Goal: Information Seeking & Learning: Learn about a topic

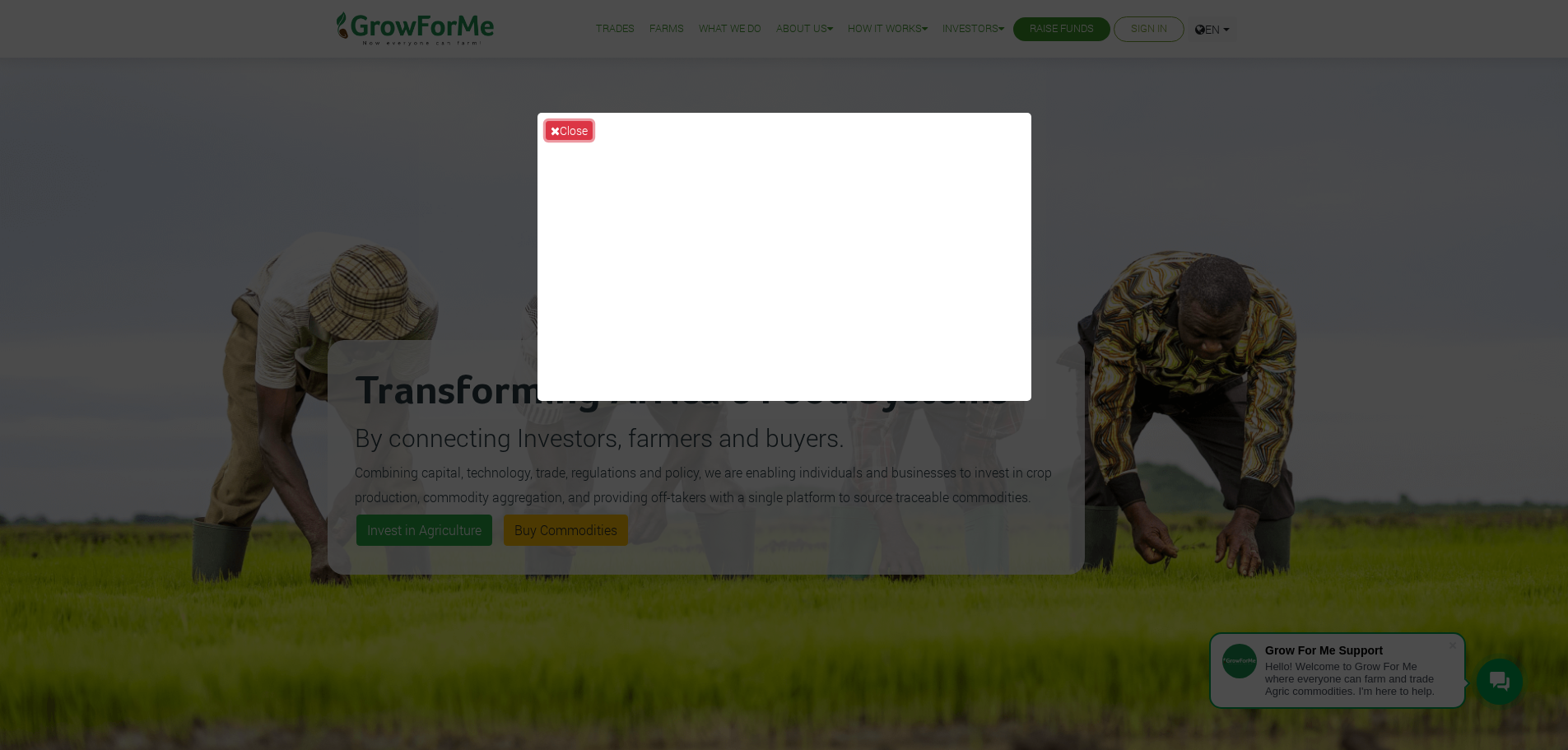
click at [560, 125] on button "Close" at bounding box center [569, 130] width 47 height 19
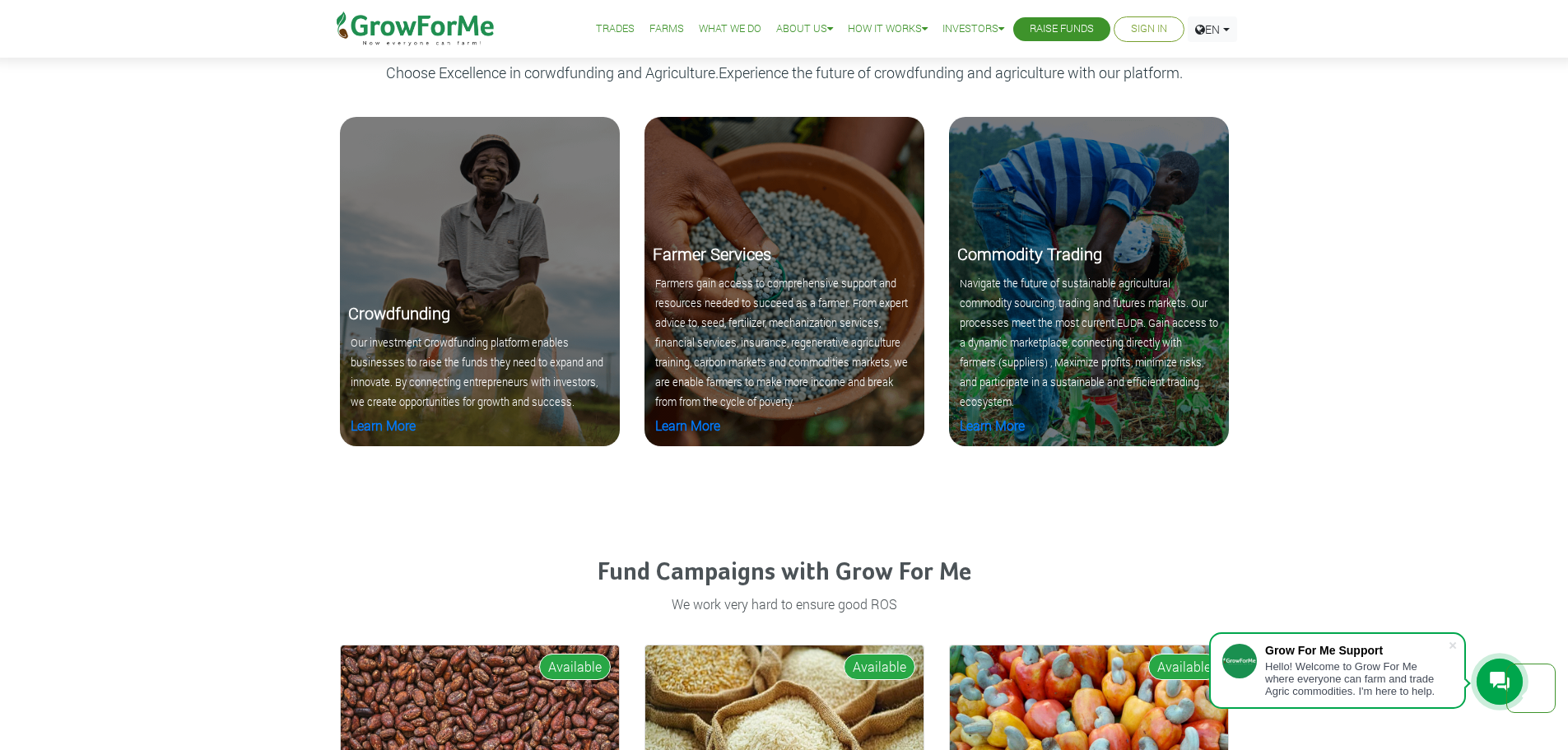
scroll to position [1892, 0]
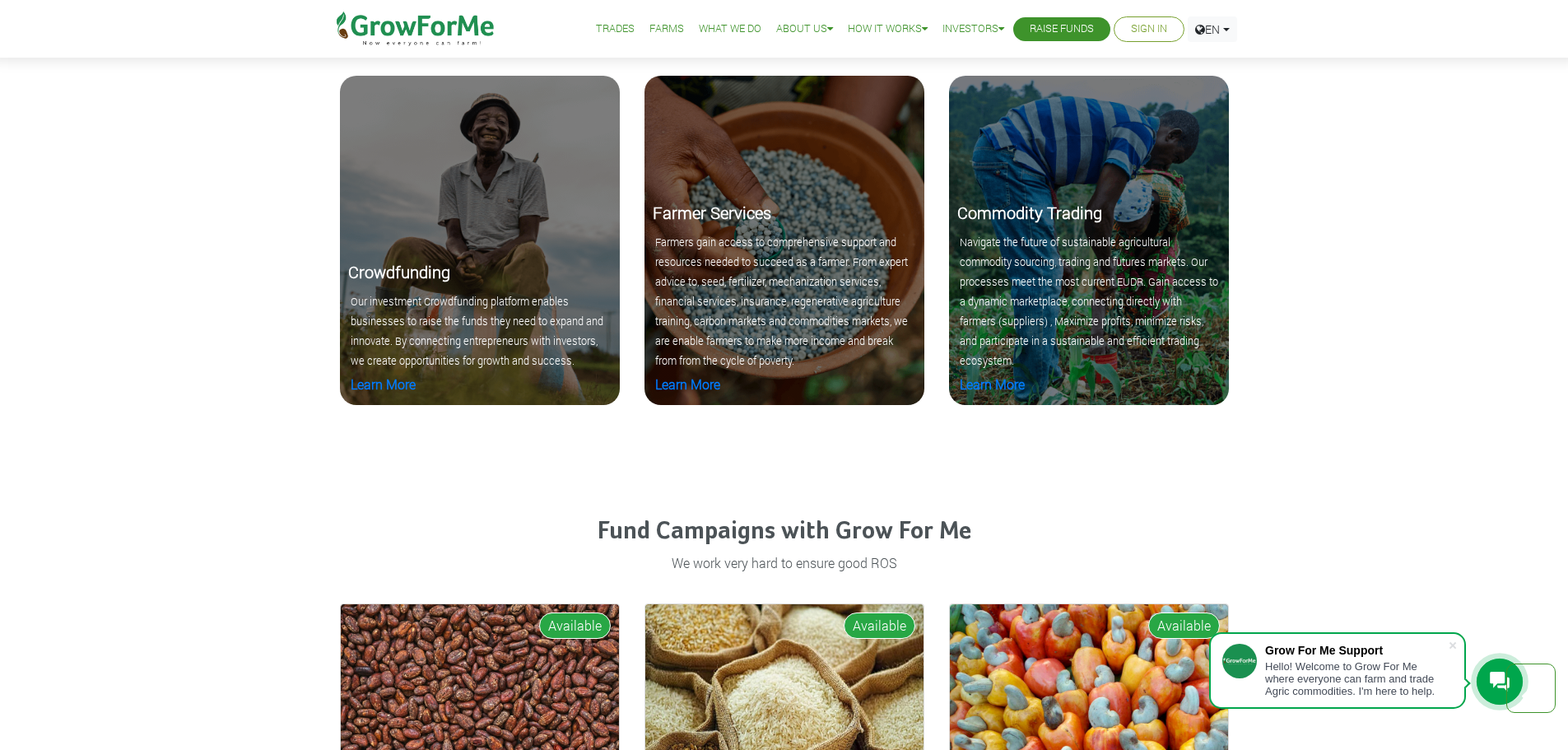
click at [610, 26] on link "Trades" at bounding box center [615, 29] width 38 height 17
